Goal: Understand process/instructions: Learn about a topic

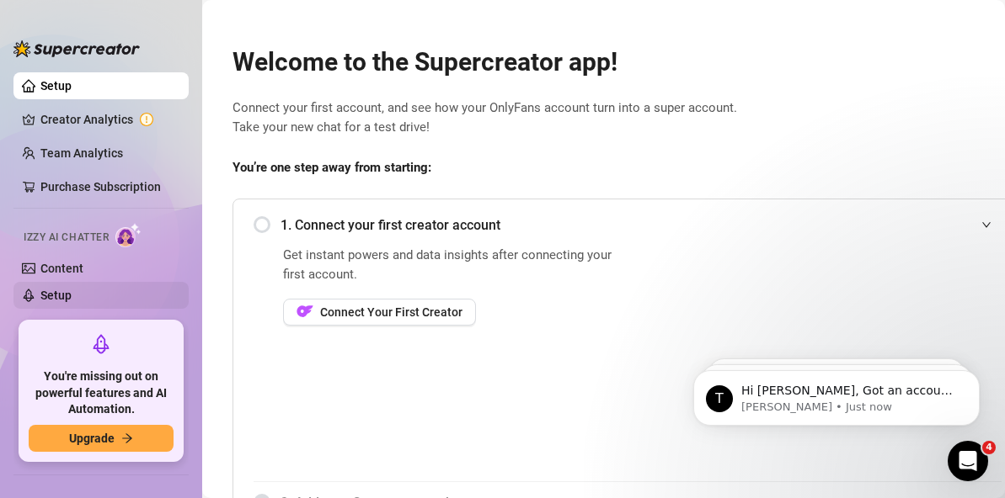
click at [56, 290] on link "Setup" at bounding box center [55, 295] width 31 height 13
